Goal: Task Accomplishment & Management: Manage account settings

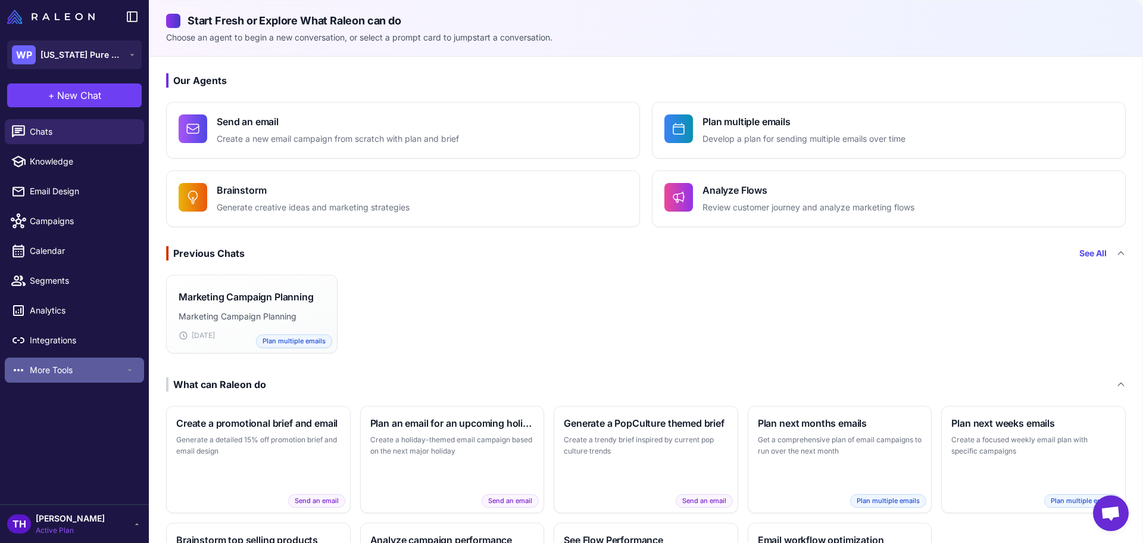
click at [86, 372] on span "More Tools" at bounding box center [77, 369] width 95 height 13
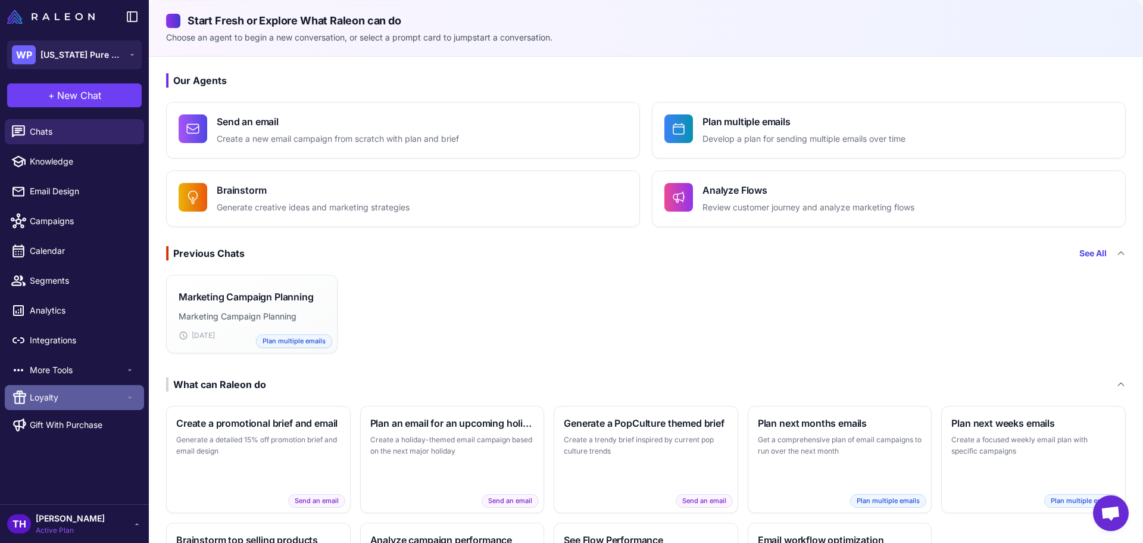
click at [72, 396] on span "Loyalty" at bounding box center [77, 397] width 95 height 13
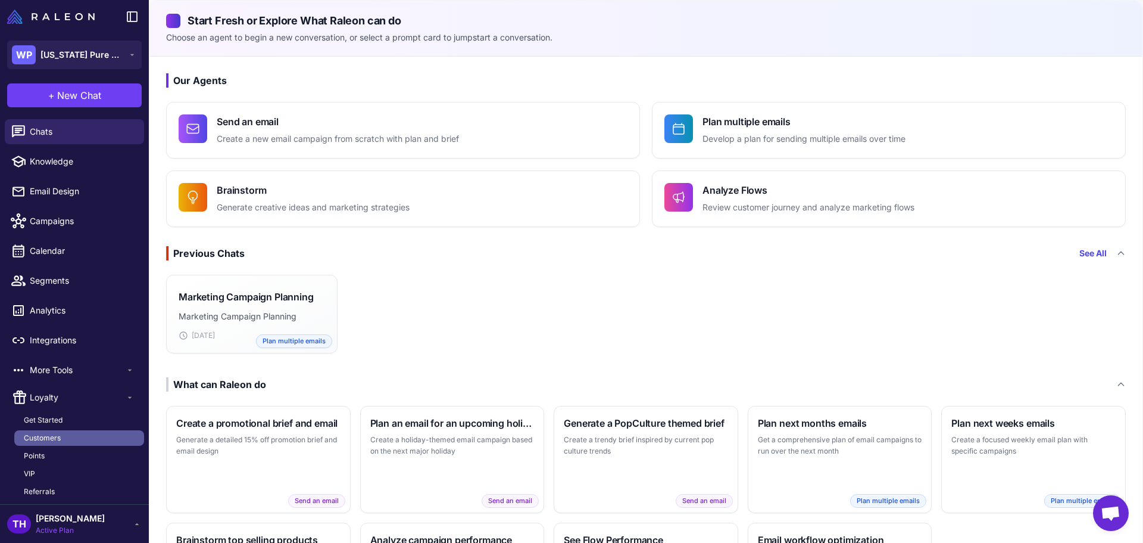
click at [46, 439] on span "Customers" at bounding box center [42, 437] width 37 height 11
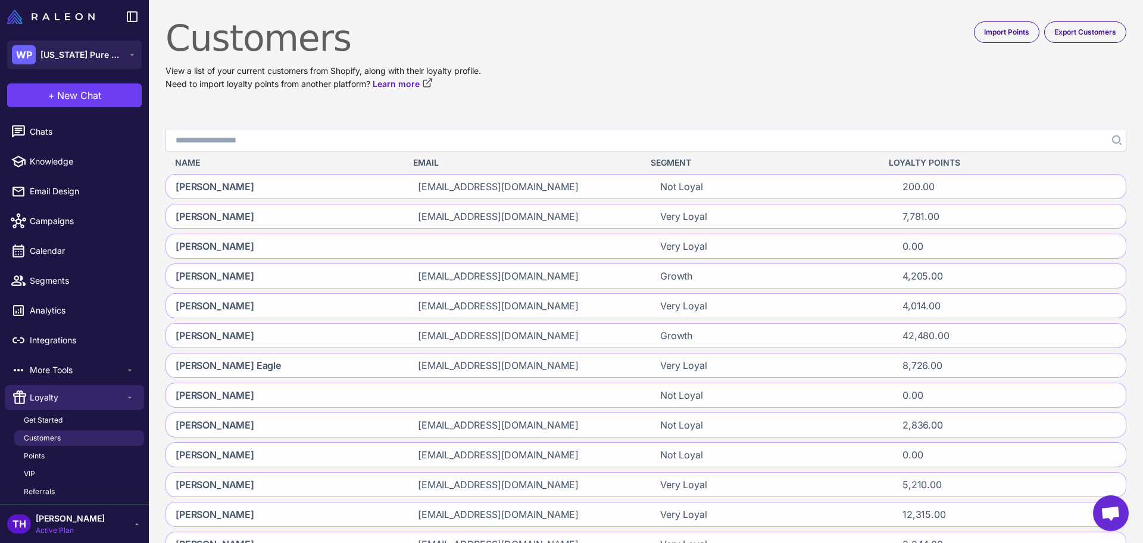
click at [304, 141] on input "Search" at bounding box center [646, 140] width 961 height 23
type input "********"
click button "Search" at bounding box center [1115, 140] width 21 height 23
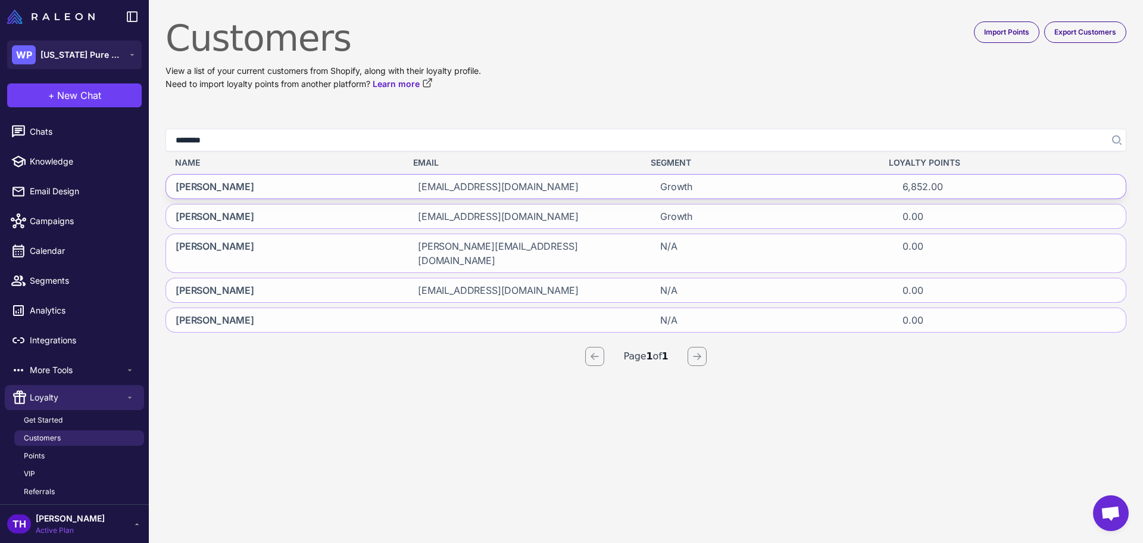
click at [203, 185] on span "[PERSON_NAME]" at bounding box center [215, 186] width 79 height 14
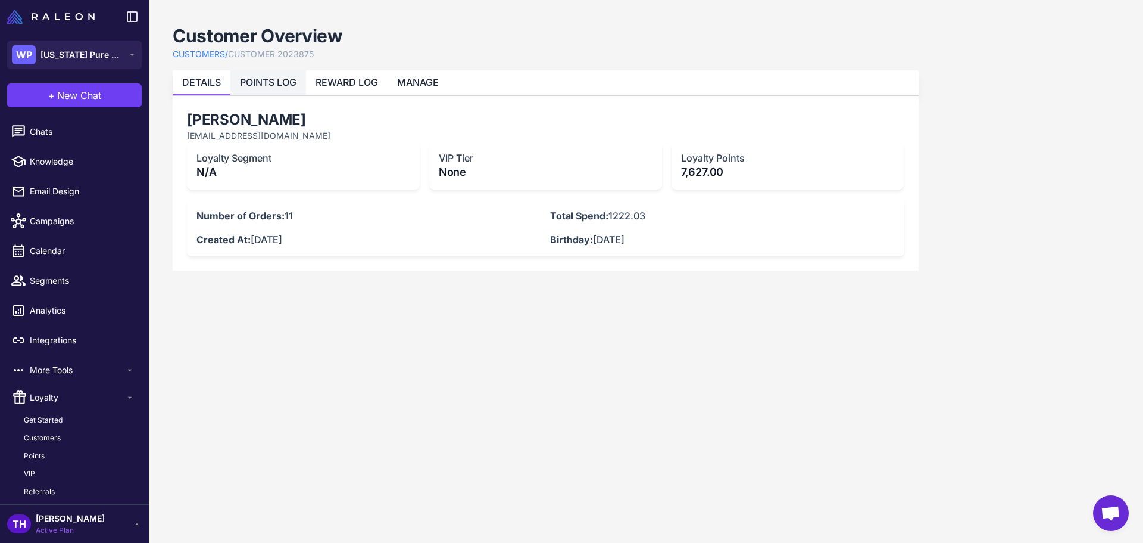
click at [249, 83] on link "POINTS LOG" at bounding box center [268, 82] width 57 height 12
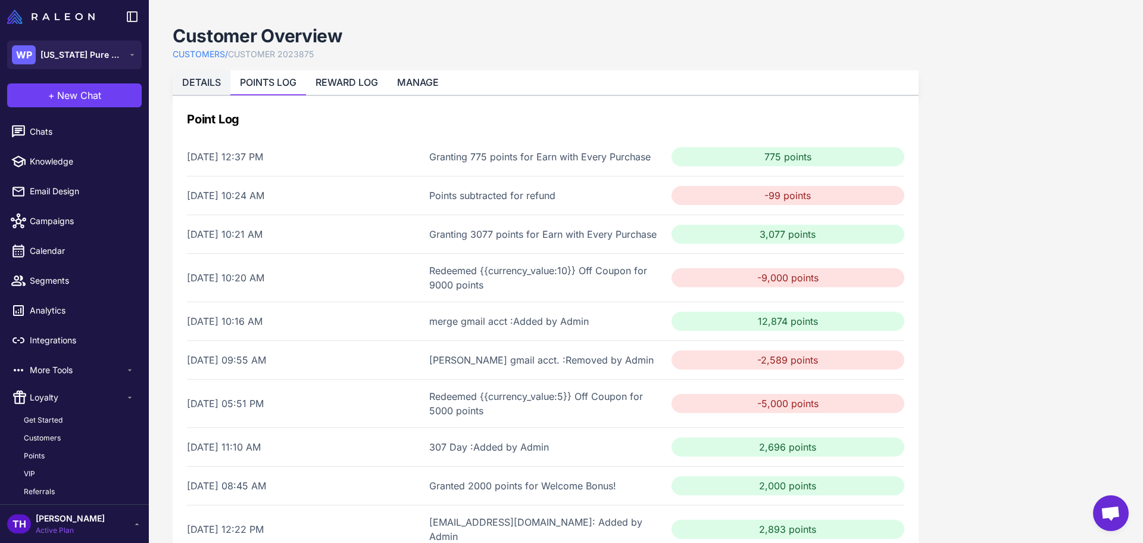
click at [211, 80] on link "DETAILS" at bounding box center [201, 82] width 39 height 12
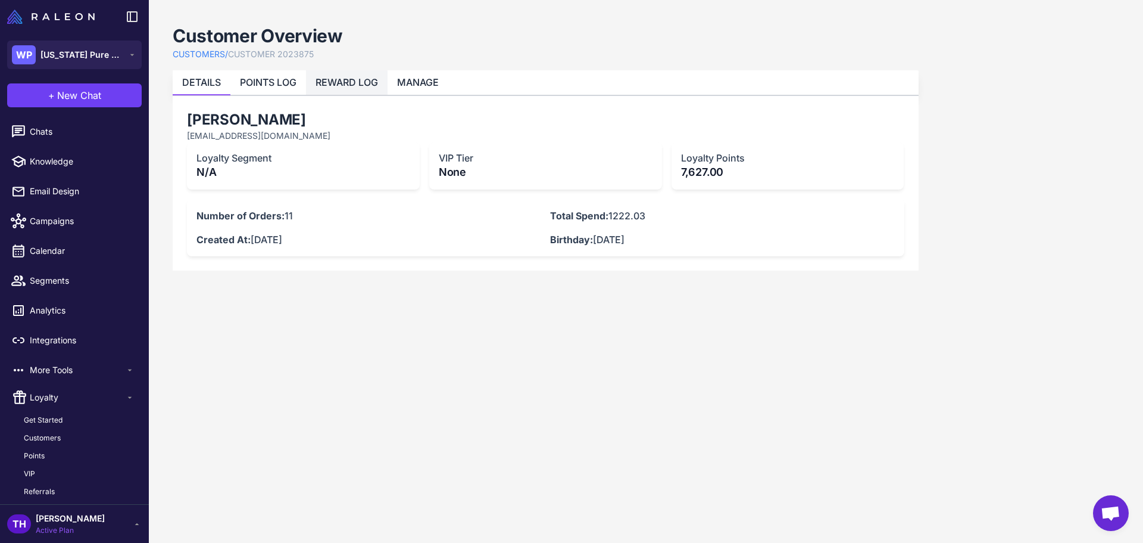
click at [328, 86] on link "REWARD LOG" at bounding box center [347, 82] width 63 height 12
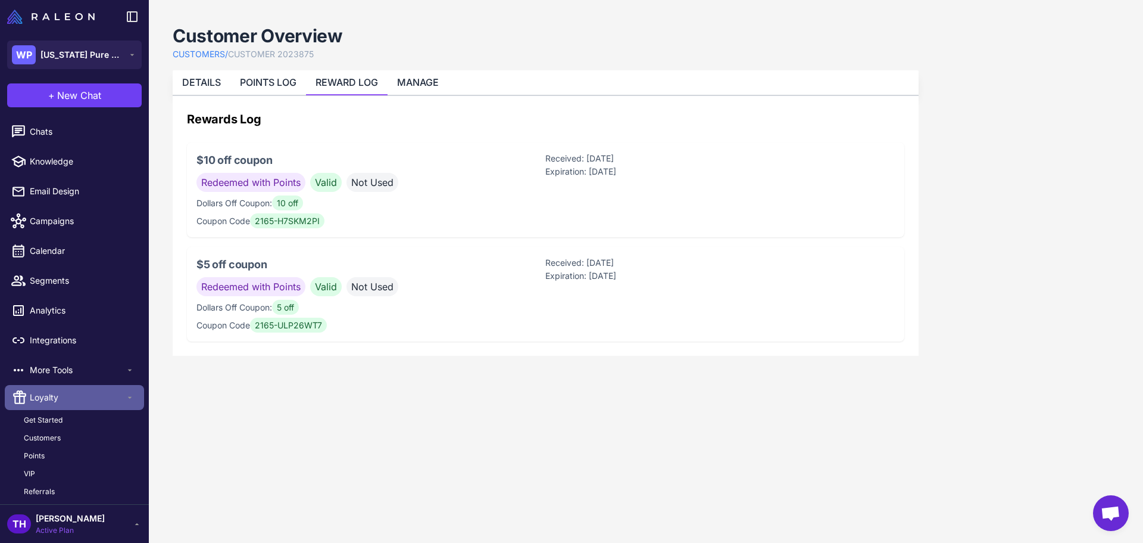
click at [50, 397] on span "Loyalty" at bounding box center [77, 397] width 95 height 13
click at [54, 399] on span "Loyalty" at bounding box center [77, 397] width 95 height 13
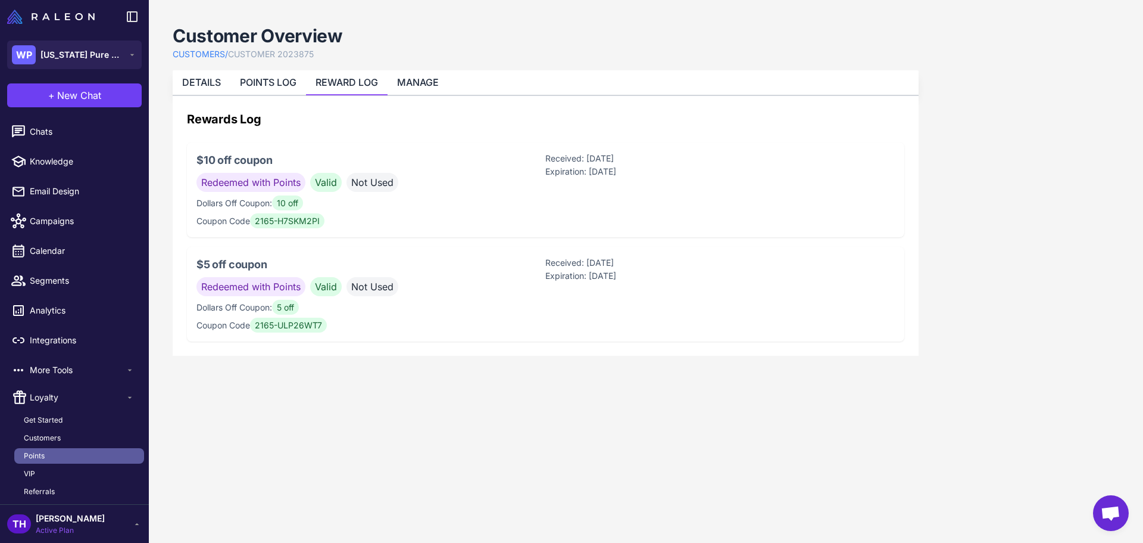
click at [43, 456] on span "Points" at bounding box center [34, 455] width 21 height 11
